Goal: Task Accomplishment & Management: Manage account settings

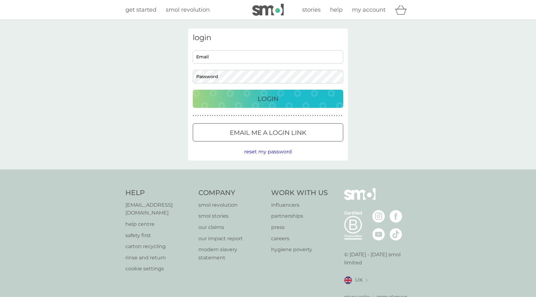
type input "nilimap71@gmail.com"
click at [276, 101] on p "Login" at bounding box center [268, 99] width 21 height 10
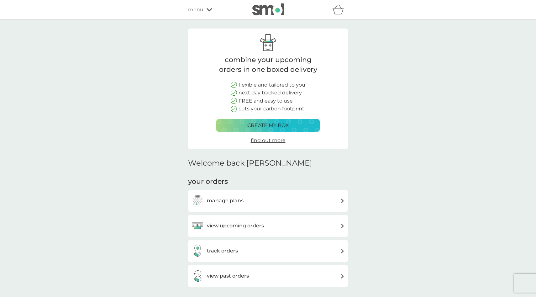
click at [225, 224] on h3 "view upcoming orders" at bounding box center [235, 226] width 57 height 8
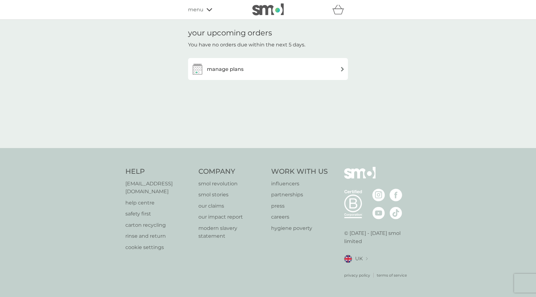
click at [219, 70] on h3 "manage plans" at bounding box center [225, 69] width 37 height 8
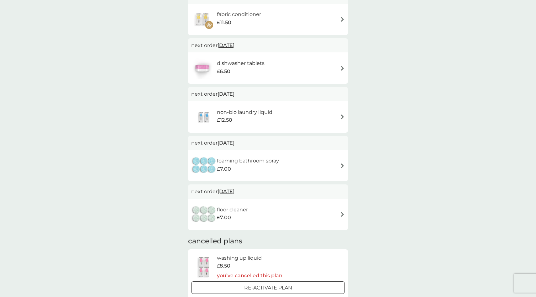
scroll to position [186, 0]
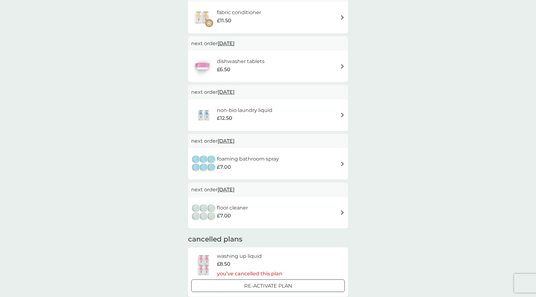
click at [235, 141] on span "[DATE]" at bounding box center [226, 141] width 17 height 12
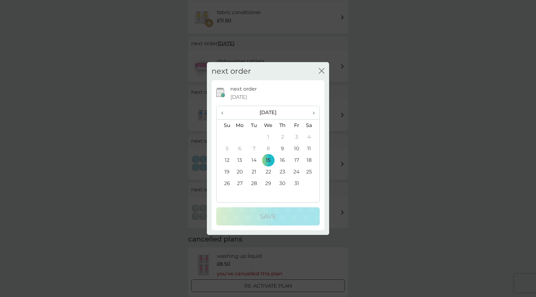
click at [313, 112] on span "›" at bounding box center [312, 112] width 6 height 13
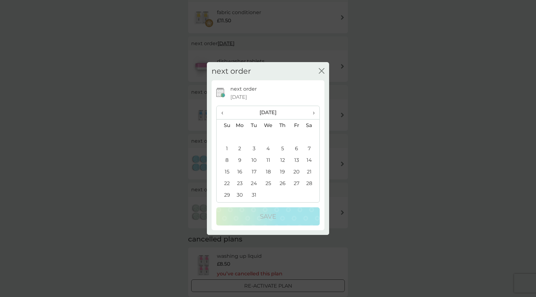
click at [256, 161] on td "10" at bounding box center [254, 160] width 14 height 12
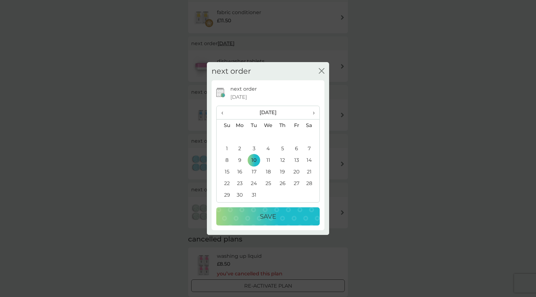
click at [273, 215] on p "Save" at bounding box center [268, 216] width 16 height 10
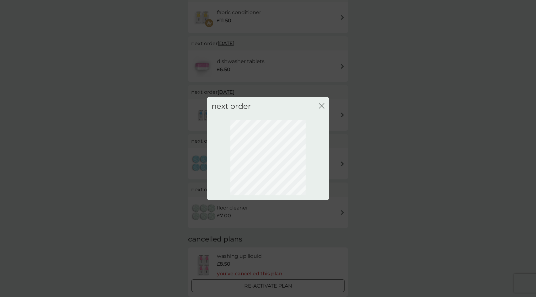
scroll to position [0, 0]
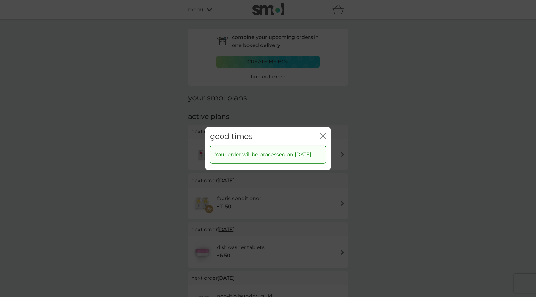
click at [324, 133] on icon "close" at bounding box center [323, 136] width 6 height 6
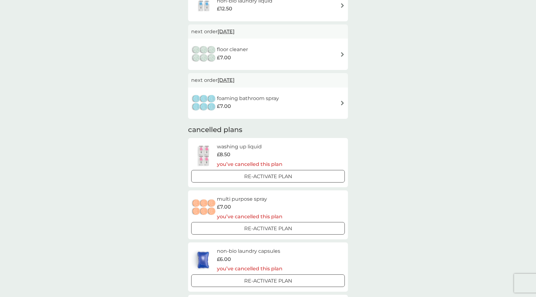
scroll to position [296, 0]
click at [264, 229] on div at bounding box center [268, 228] width 23 height 7
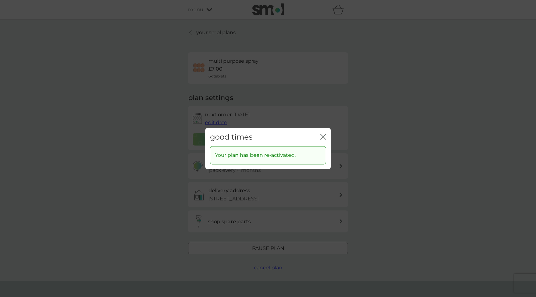
click at [323, 137] on icon "close" at bounding box center [324, 136] width 3 height 5
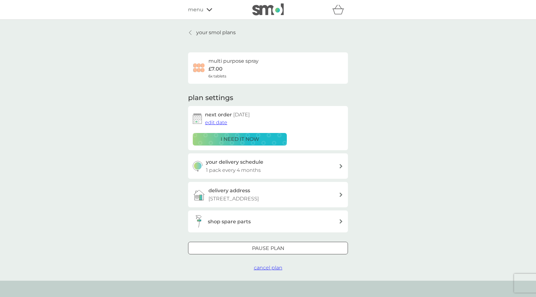
click at [239, 62] on h6 "multi purpose spray" at bounding box center [234, 61] width 50 height 8
click at [215, 74] on span "6x tablets" at bounding box center [218, 76] width 18 height 6
click at [218, 122] on span "edit date" at bounding box center [216, 122] width 22 height 6
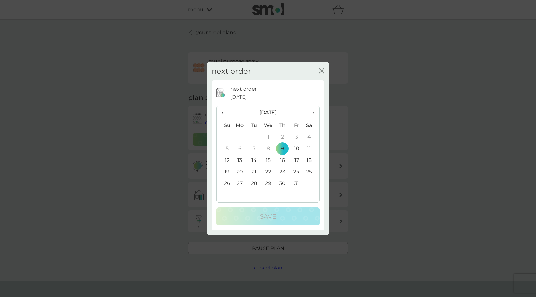
click at [314, 114] on span "›" at bounding box center [312, 112] width 6 height 13
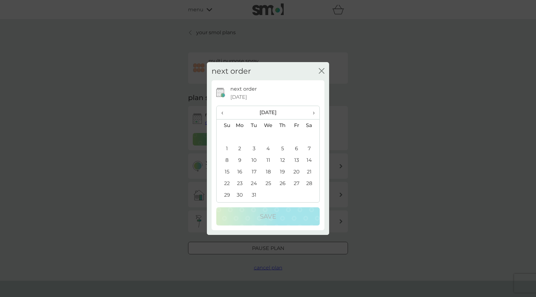
click at [255, 160] on td "10" at bounding box center [254, 160] width 14 height 12
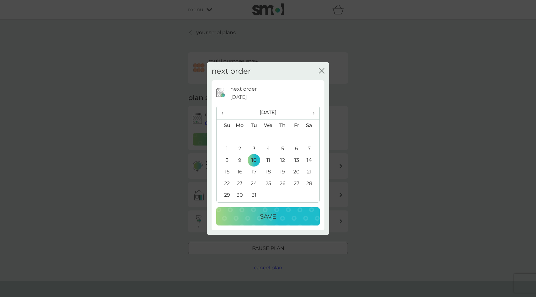
click at [262, 222] on button "Save" at bounding box center [267, 216] width 103 height 18
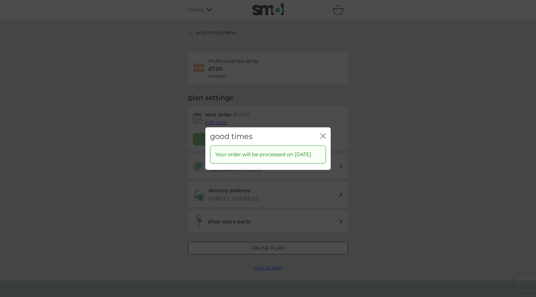
click at [323, 133] on icon "close" at bounding box center [324, 135] width 3 height 5
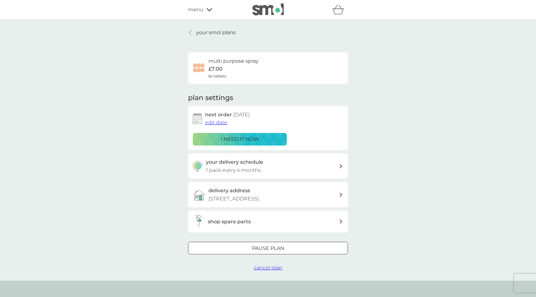
click at [215, 33] on p "your smol plans" at bounding box center [216, 33] width 40 height 8
